Goal: Task Accomplishment & Management: Use online tool/utility

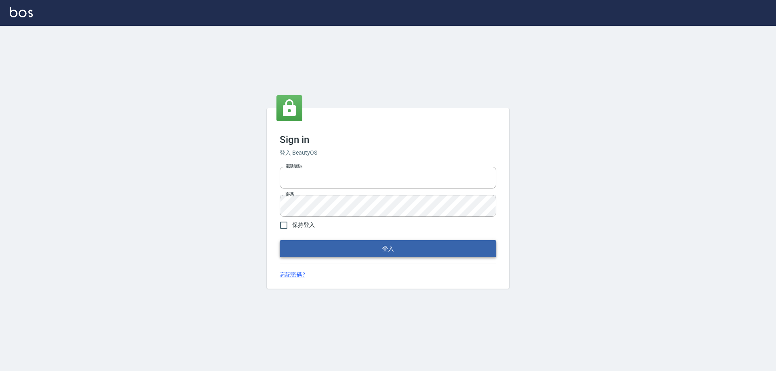
type input "0426657991"
click at [392, 245] on button "登入" at bounding box center [388, 248] width 217 height 17
